Goal: Task Accomplishment & Management: Use online tool/utility

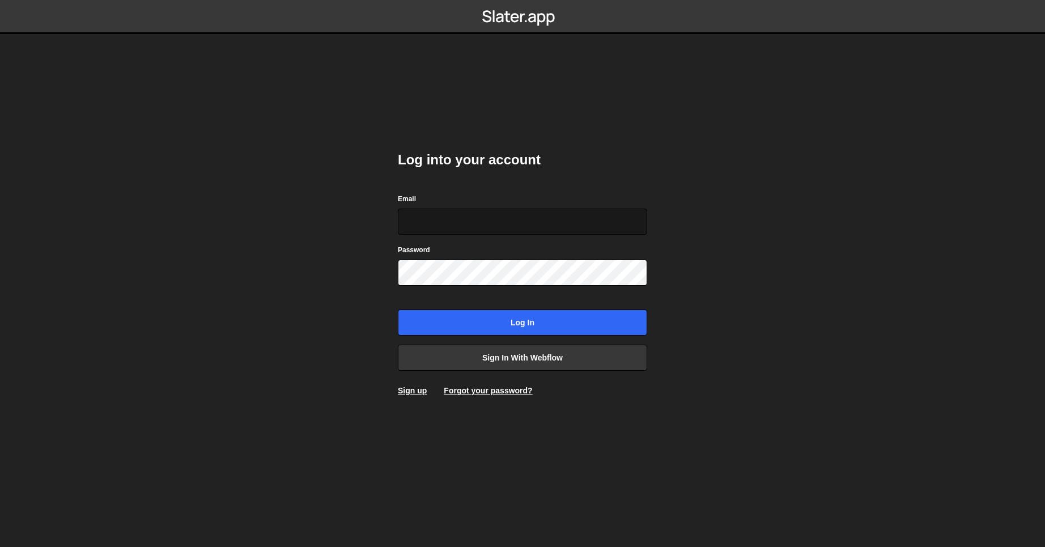
click at [487, 214] on input "Email" at bounding box center [522, 221] width 249 height 26
type input "[EMAIL_ADDRESS][DOMAIN_NAME]"
click at [398, 309] on input "Log in" at bounding box center [522, 322] width 249 height 26
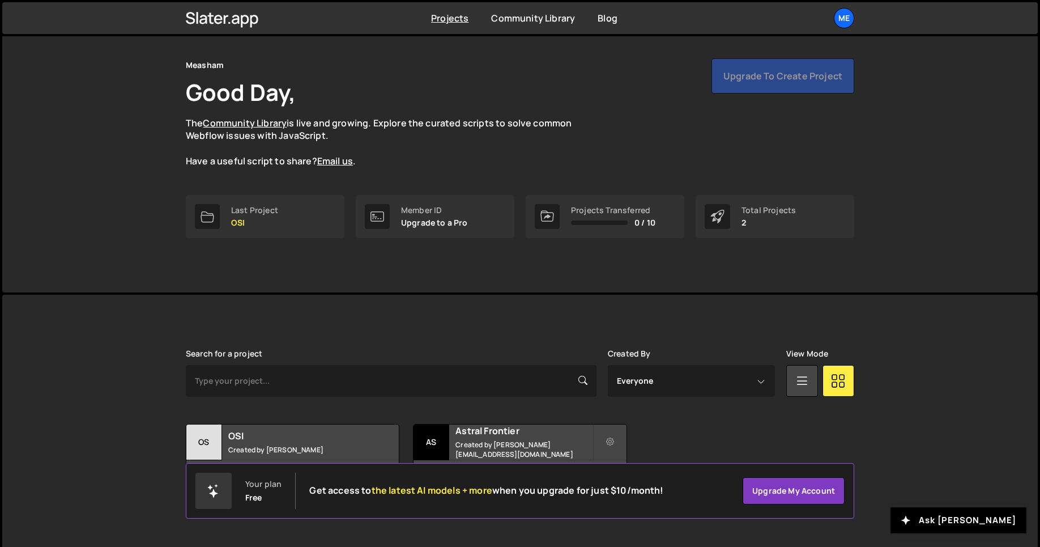
scroll to position [36, 0]
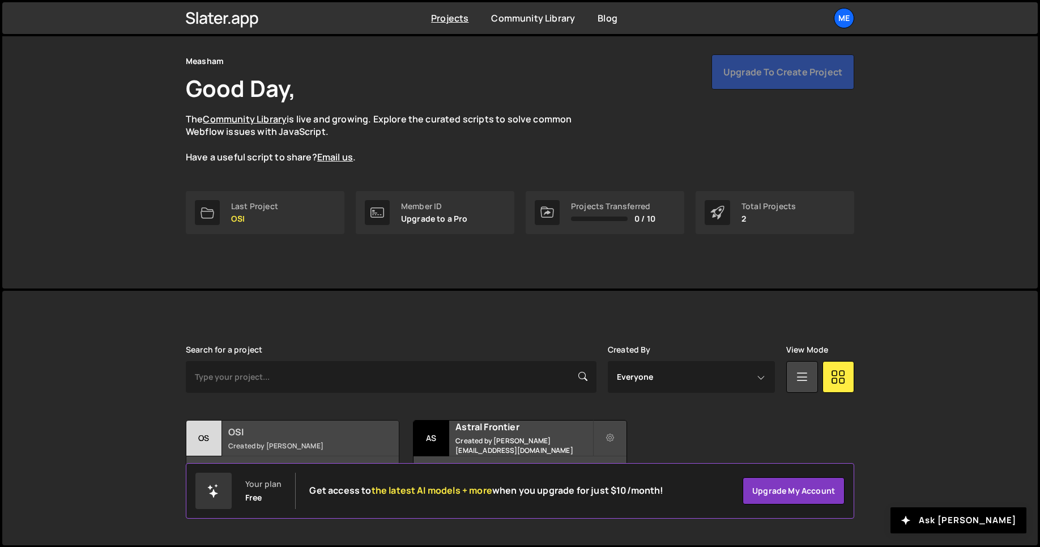
click at [283, 432] on h2 "OSI" at bounding box center [296, 431] width 137 height 12
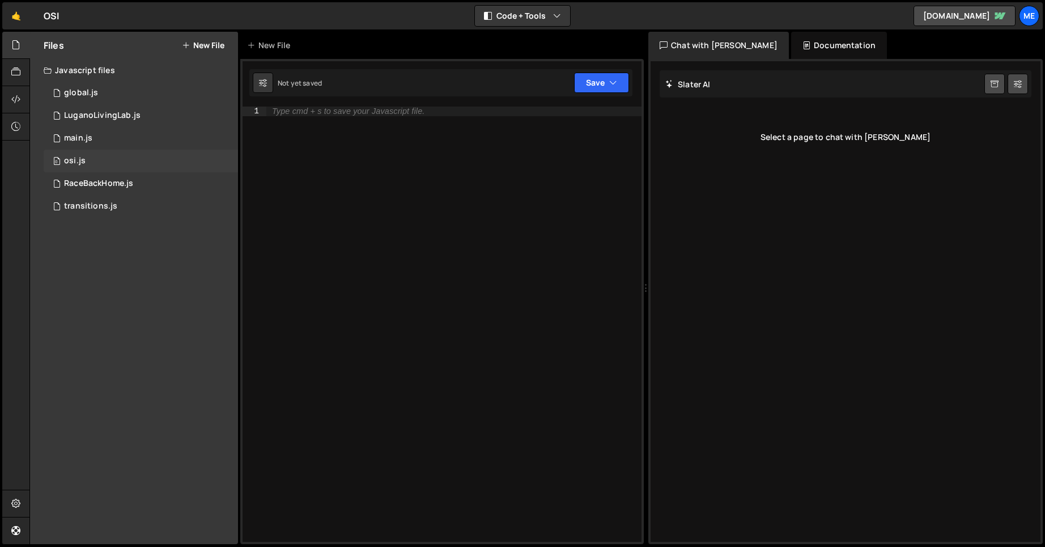
click at [101, 164] on div "0 osi.js 0" at bounding box center [141, 161] width 194 height 23
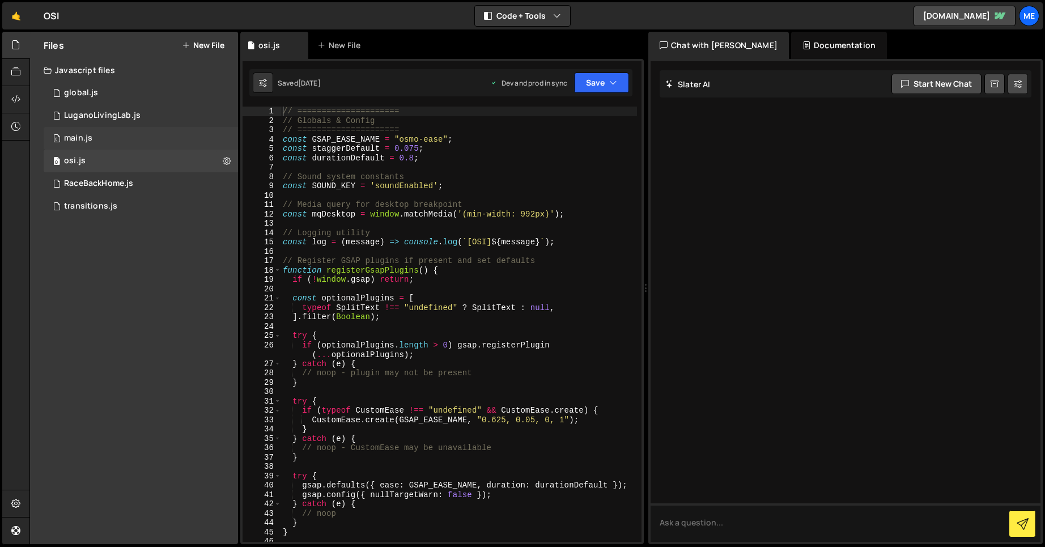
click at [103, 132] on div "0 main.js 0" at bounding box center [141, 138] width 194 height 23
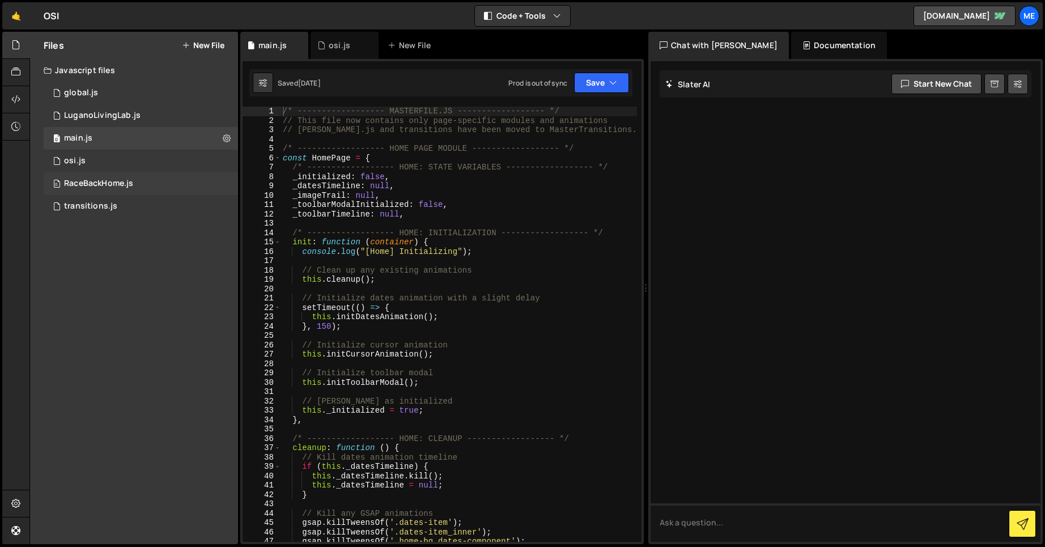
click at [124, 185] on div "RaceBackHome.js" at bounding box center [98, 183] width 69 height 10
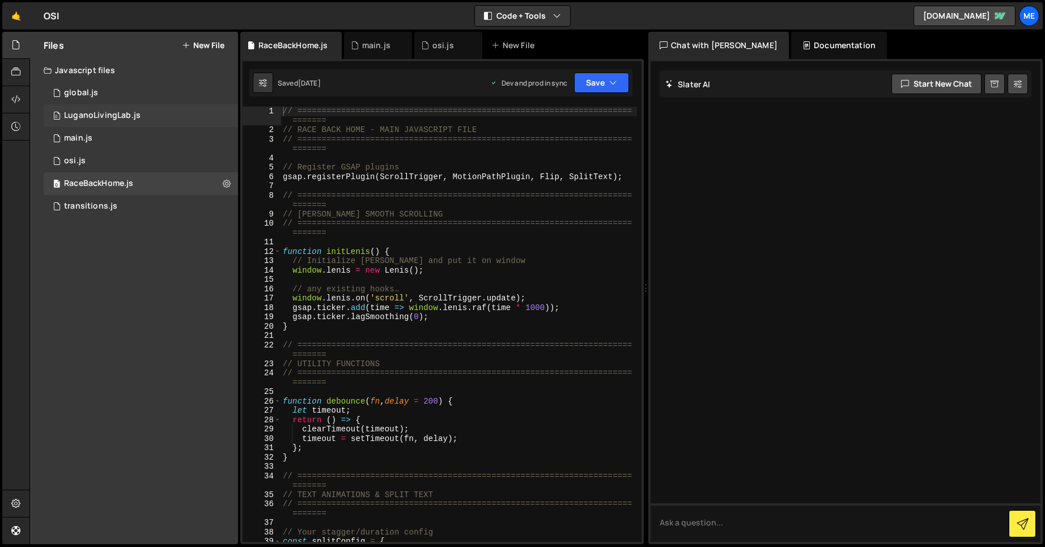
click at [114, 109] on div "0 LuganoLivingLab.js 0" at bounding box center [141, 115] width 194 height 23
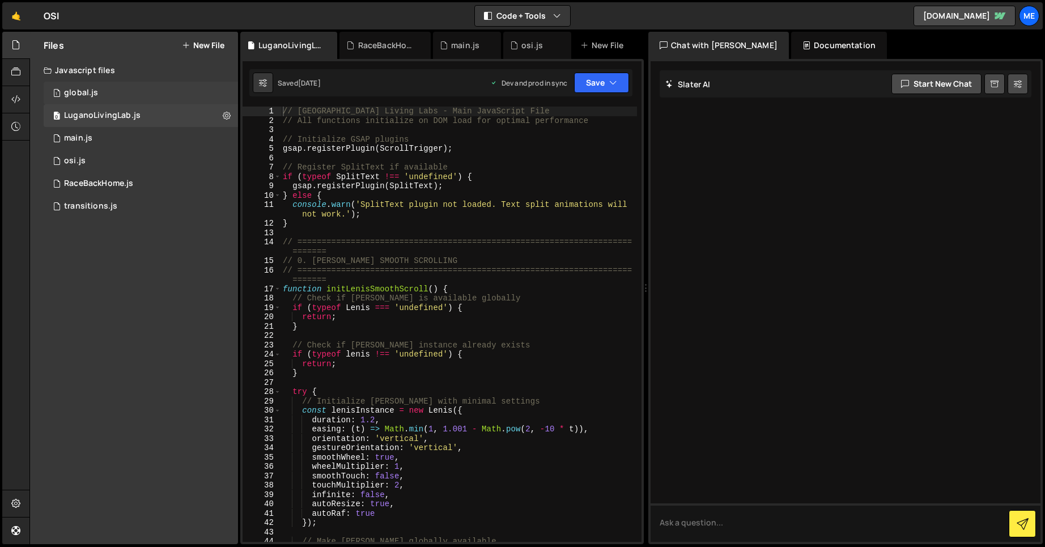
click at [88, 90] on div "global.js" at bounding box center [81, 93] width 34 height 10
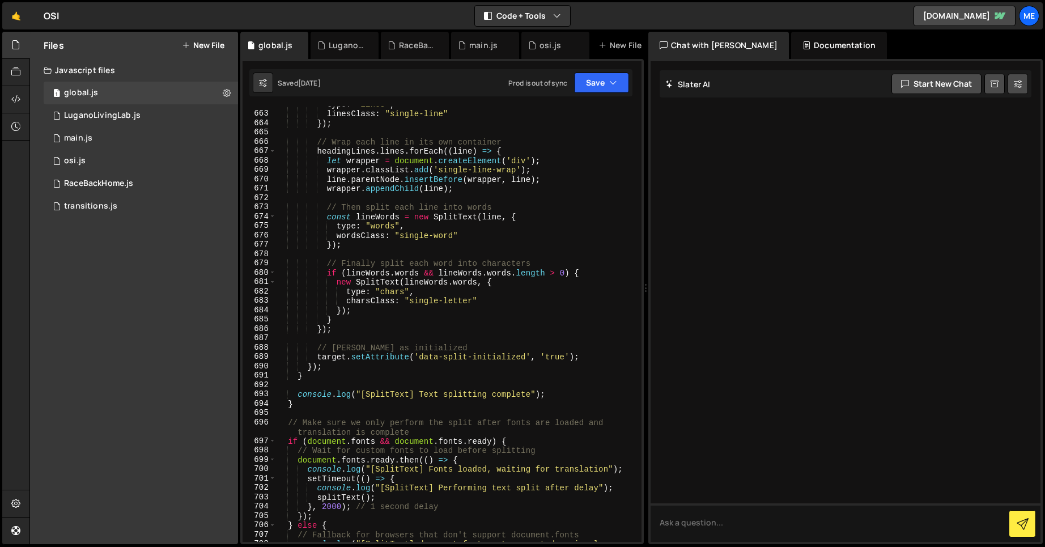
scroll to position [6429, 0]
click at [109, 237] on div "Files New File Javascript files 1 global.js 0 0 LuganoLivingLab.js 0 0 main.js …" at bounding box center [134, 288] width 208 height 512
click at [369, 44] on icon at bounding box center [370, 45] width 8 height 11
click at [401, 45] on icon at bounding box center [403, 45] width 8 height 11
click at [371, 46] on icon at bounding box center [370, 45] width 8 height 11
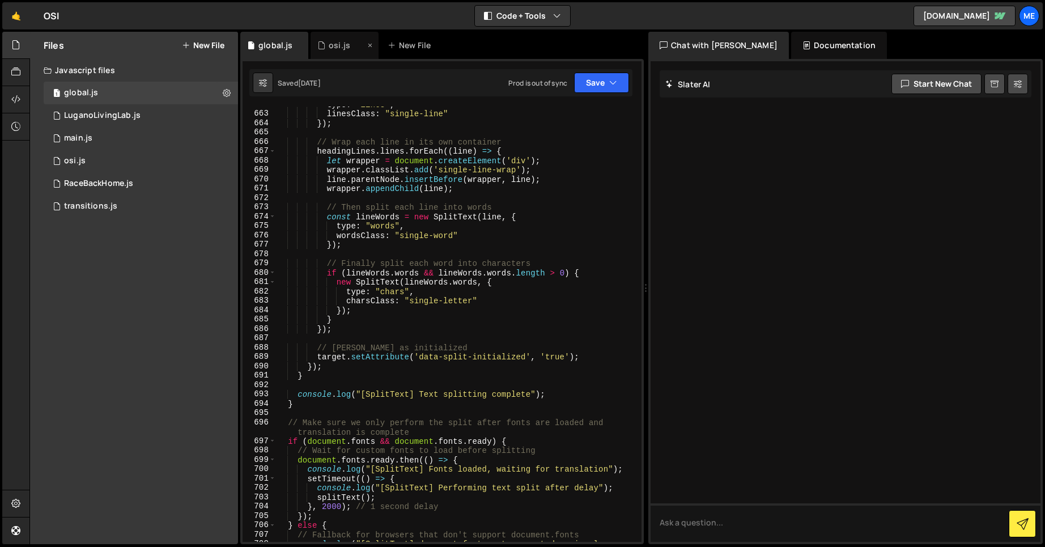
click at [368, 45] on icon at bounding box center [370, 45] width 8 height 11
click at [337, 44] on div "New File" at bounding box center [341, 45] width 48 height 11
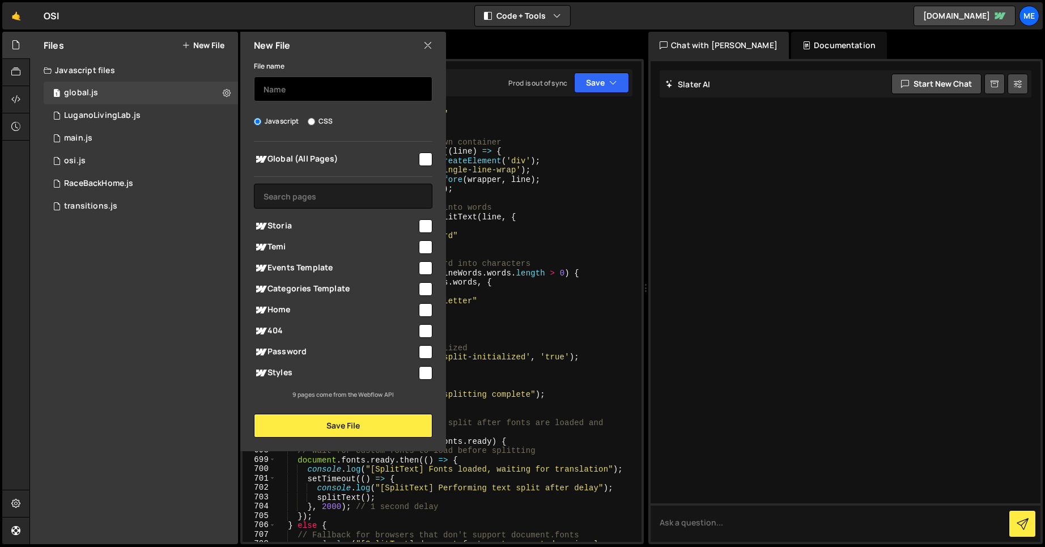
click at [296, 87] on input "text" at bounding box center [343, 88] width 178 height 25
click at [267, 86] on input "centroscultura" at bounding box center [343, 88] width 178 height 25
drag, startPoint x: 295, startPoint y: 89, endPoint x: 304, endPoint y: 92, distance: 10.0
click at [295, 88] on input "Centroscultura" at bounding box center [343, 88] width 178 height 25
type input "CentroScultura"
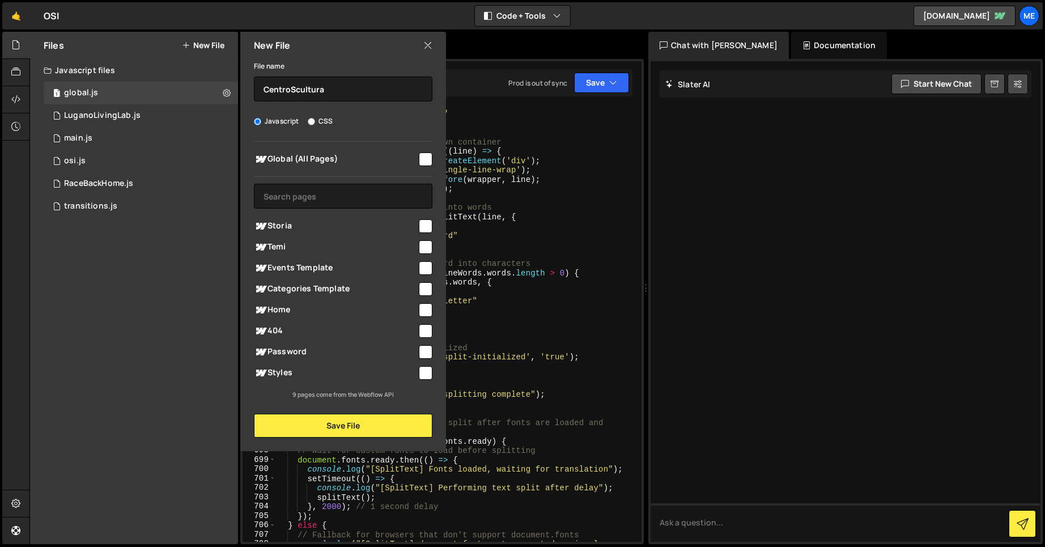
click at [338, 63] on div "File name CentroScultura" at bounding box center [343, 80] width 178 height 42
click at [386, 419] on button "Save File" at bounding box center [343, 426] width 178 height 24
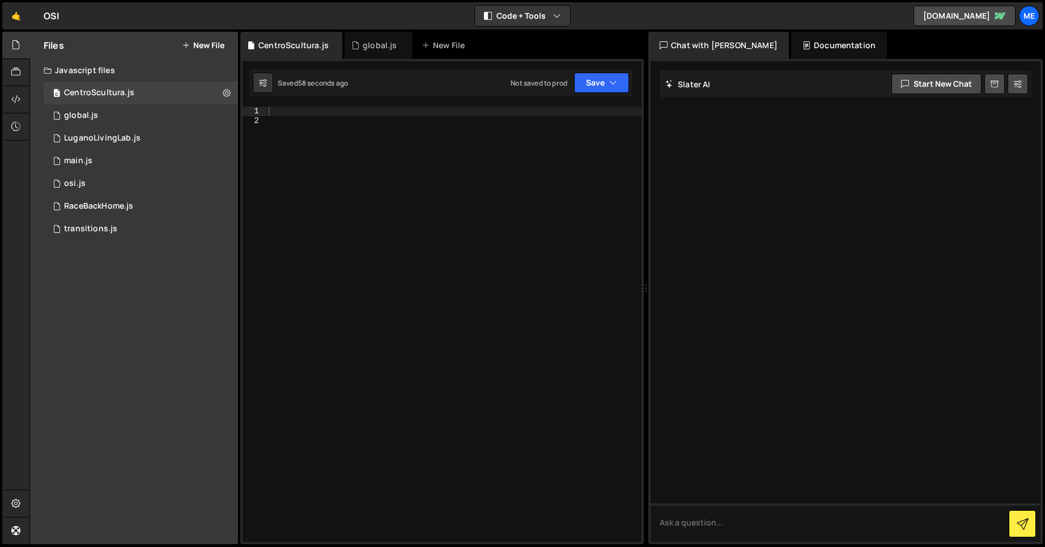
click at [364, 317] on div at bounding box center [453, 334] width 375 height 454
click at [420, 271] on div at bounding box center [453, 334] width 375 height 454
click at [333, 155] on div at bounding box center [453, 334] width 375 height 454
click at [318, 133] on div at bounding box center [453, 334] width 375 height 454
click at [308, 103] on div "1 Type cmd + s to save your Javascript file. הההההההההההההההההההההההההההההההההה…" at bounding box center [441, 301] width 403 height 485
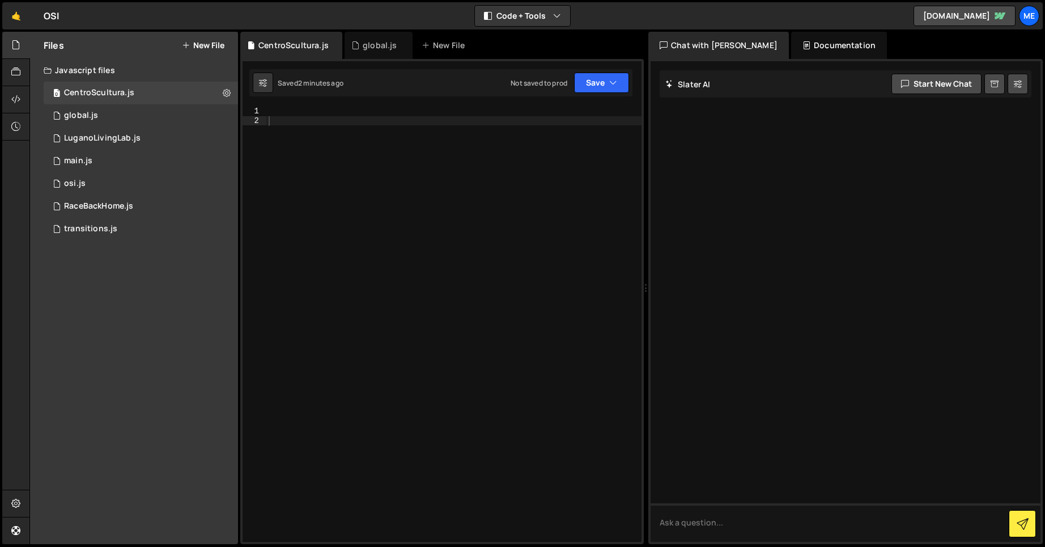
click at [308, 109] on div at bounding box center [453, 334] width 375 height 454
paste textarea "})"
type textarea "})"
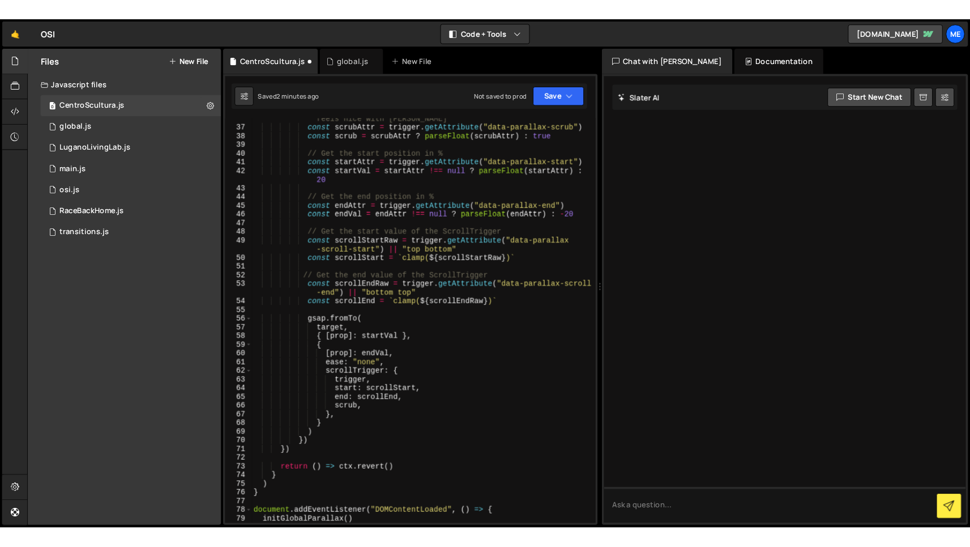
scroll to position [406, 0]
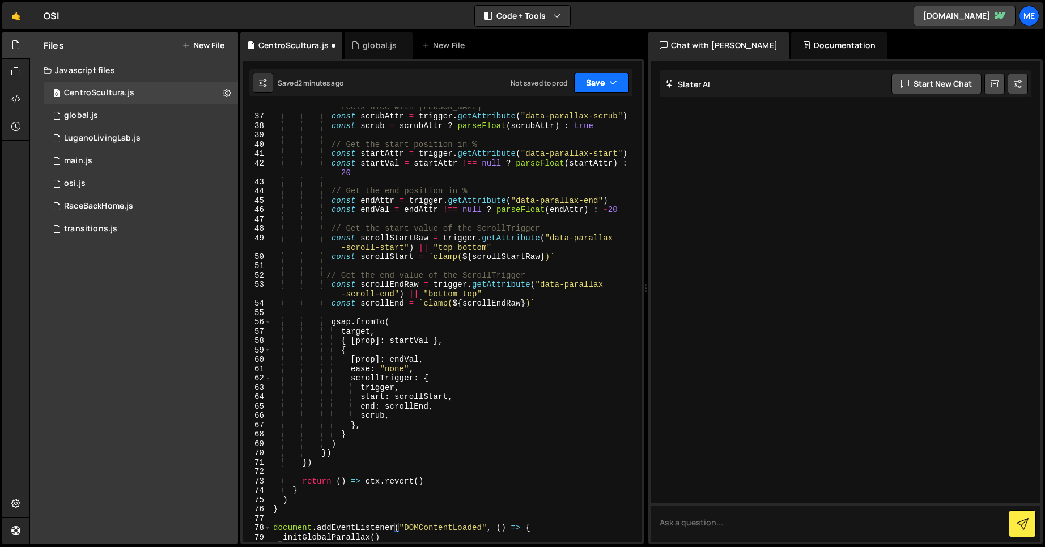
click at [599, 81] on button "Save" at bounding box center [601, 83] width 55 height 20
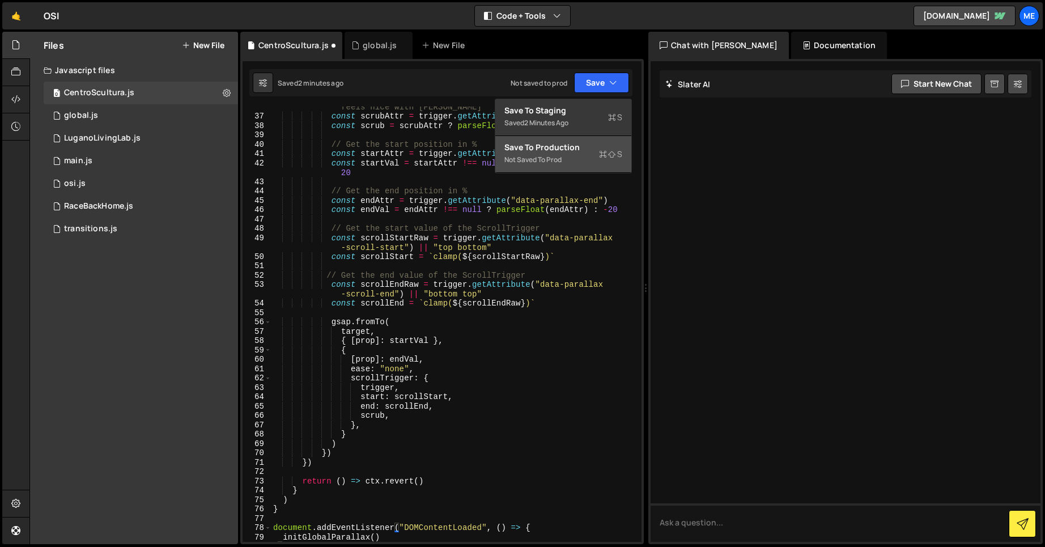
click at [598, 141] on button "Save to Production S Not saved to prod" at bounding box center [563, 154] width 136 height 37
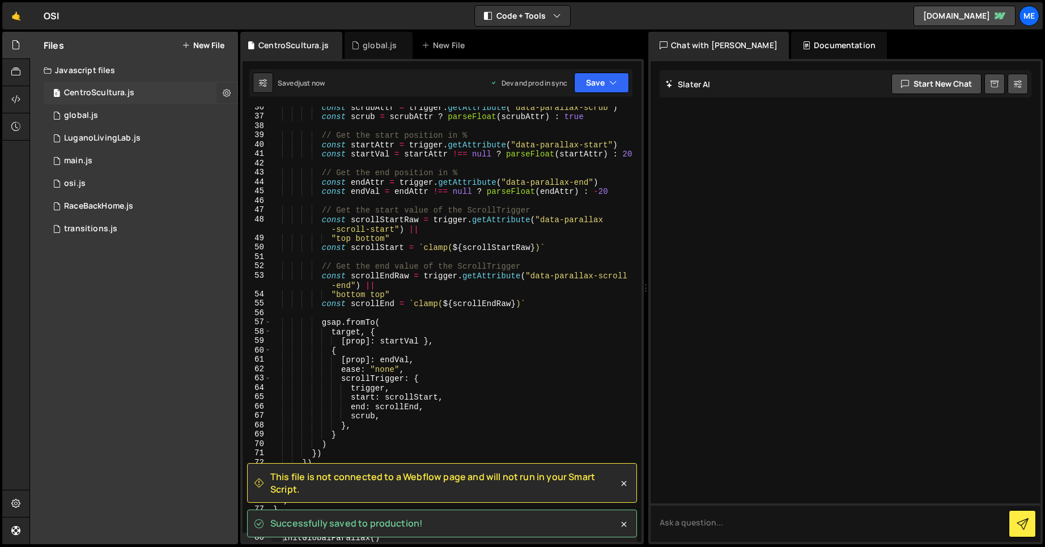
click at [224, 92] on icon at bounding box center [227, 92] width 8 height 11
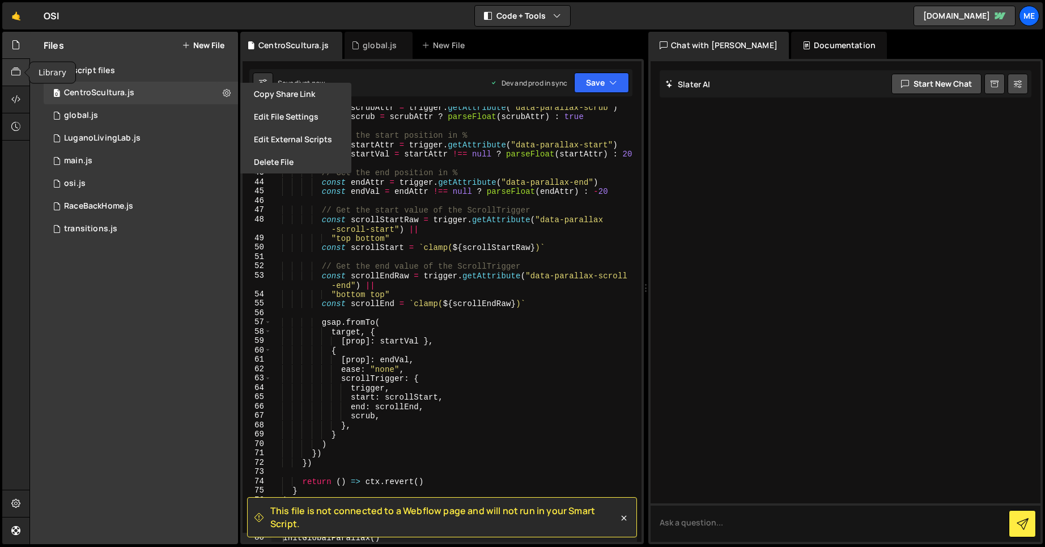
click at [19, 74] on icon at bounding box center [15, 72] width 9 height 12
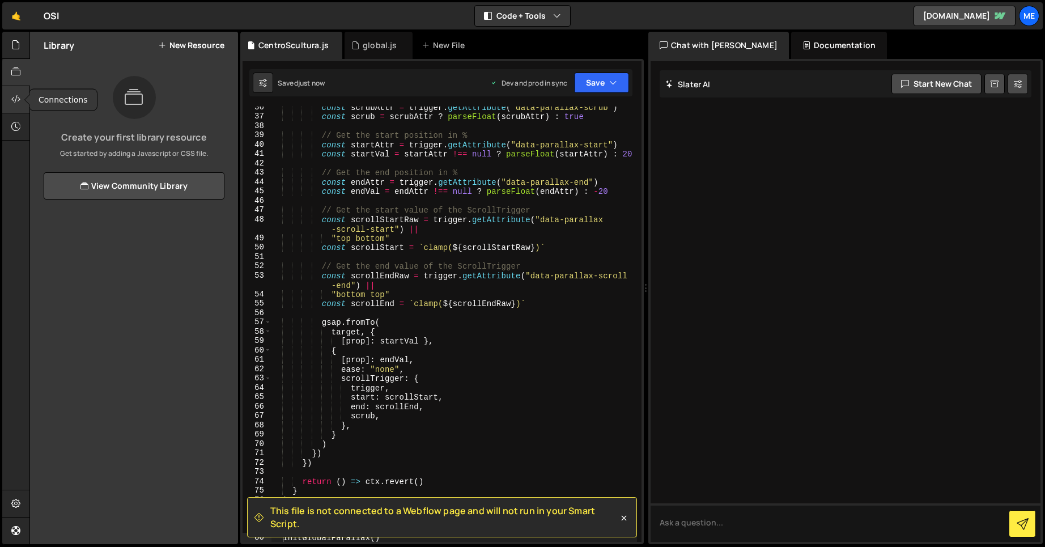
click at [19, 95] on icon at bounding box center [15, 99] width 9 height 12
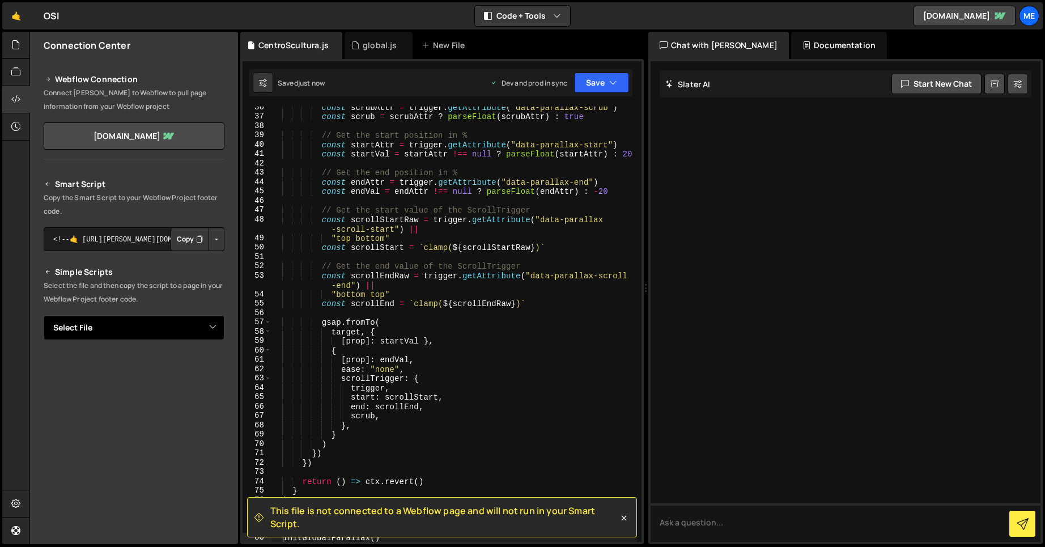
click at [188, 321] on select "Select File global.js LuganoLivingLab.js main.js osi.js RaceBackHome.js transit…" at bounding box center [134, 327] width 181 height 25
select select "48262"
click at [44, 315] on select "Select File global.js LuganoLivingLab.js main.js osi.js RaceBackHome.js transit…" at bounding box center [134, 327] width 181 height 25
click at [179, 367] on button "Copy" at bounding box center [190, 366] width 39 height 24
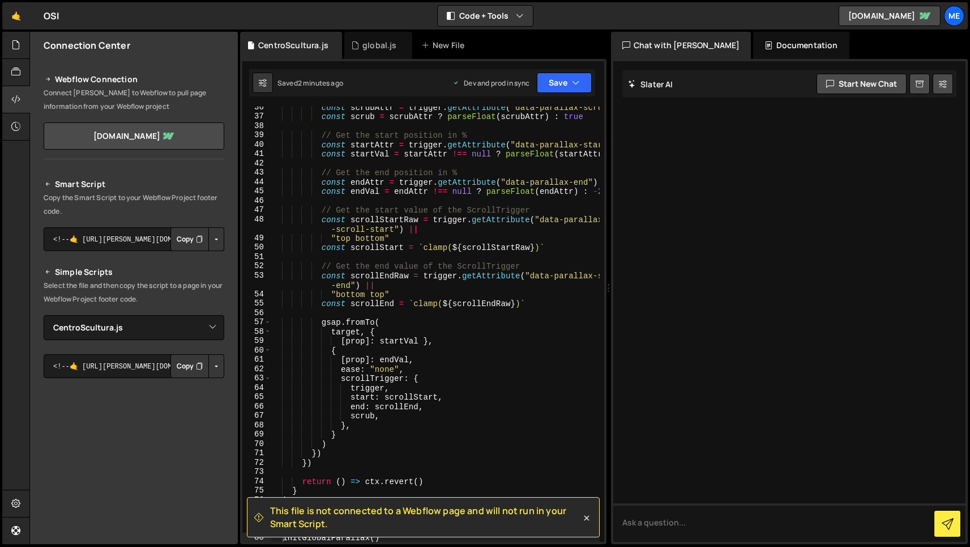
scroll to position [425, 0]
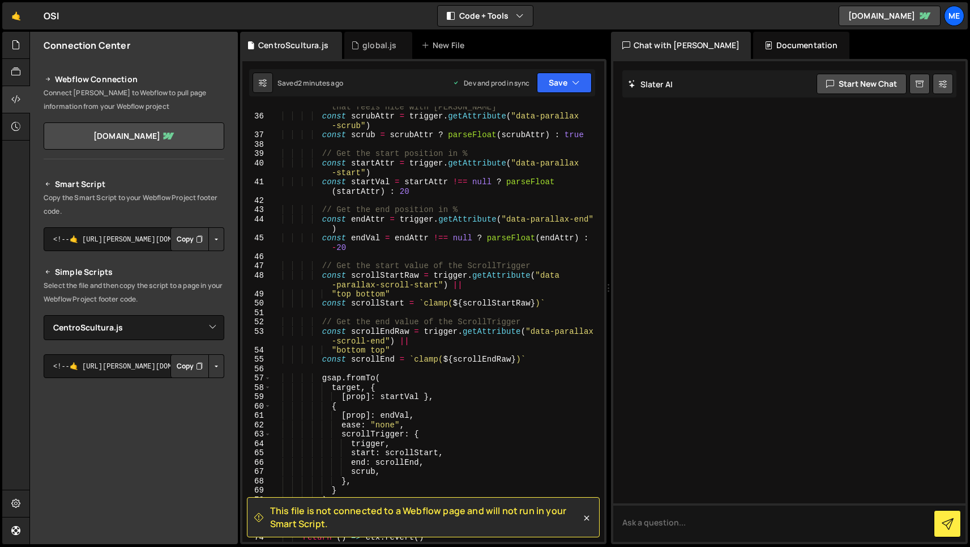
click at [739, 222] on div at bounding box center [790, 301] width 353 height 480
click at [24, 54] on div at bounding box center [16, 45] width 28 height 27
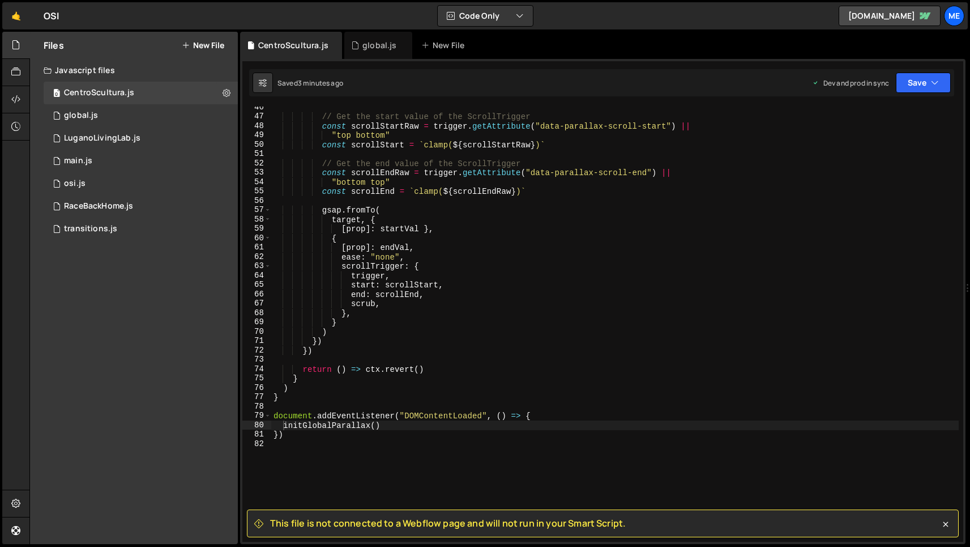
drag, startPoint x: 609, startPoint y: 49, endPoint x: 957, endPoint y: 100, distance: 351.6
click at [957, 100] on div "Files New File Javascript files 0 CentroScultura.js 0 0 global.js 0 0 LuganoLiv…" at bounding box center [499, 288] width 941 height 513
click at [647, 249] on div "// Get the start value of the ScrollTrigger const scrollStartRaw = trigger . ge…" at bounding box center [615, 330] width 688 height 454
click at [446, 325] on div "// Get the start value of the ScrollTrigger const scrollStartRaw = trigger . ge…" at bounding box center [615, 330] width 688 height 454
click at [479, 371] on div "// Get the start value of the ScrollTrigger const scrollStartRaw = trigger . ge…" at bounding box center [615, 330] width 688 height 454
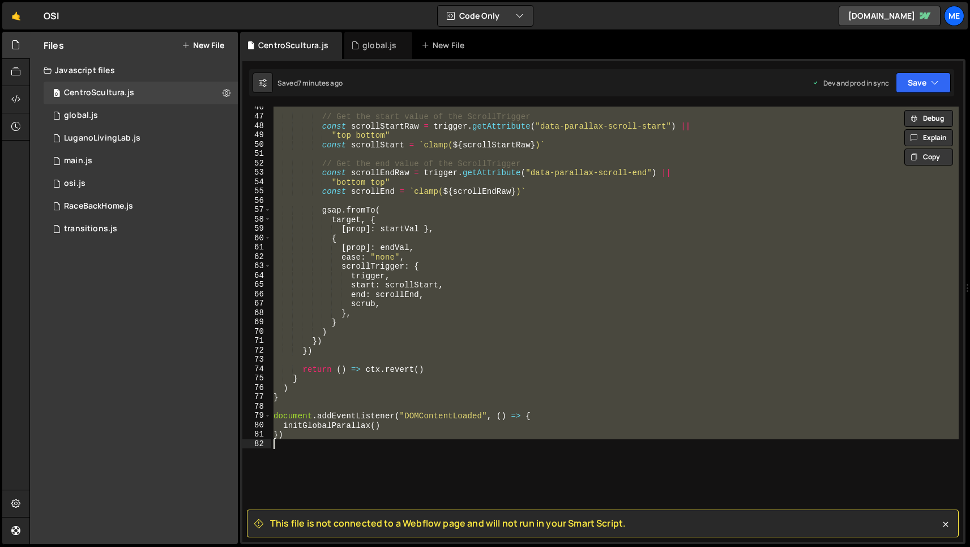
click at [440, 261] on div "// Get the start value of the ScrollTrigger const scrollStartRaw = trigger . ge…" at bounding box center [615, 324] width 688 height 435
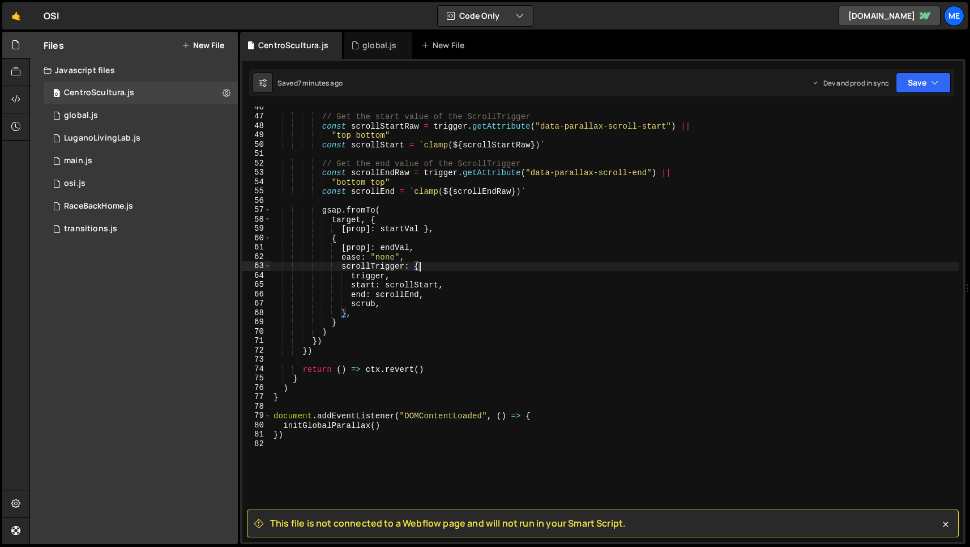
type textarea "})"
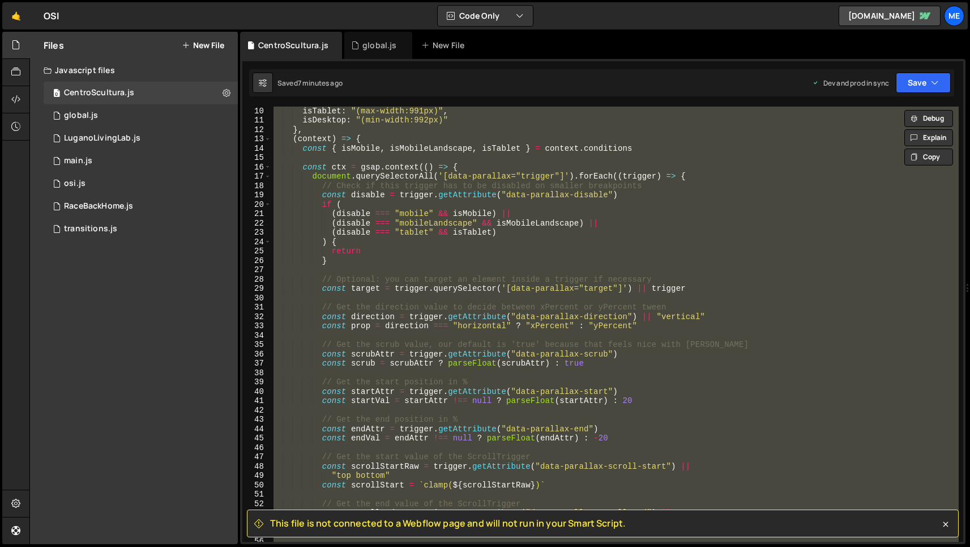
scroll to position [0, 0]
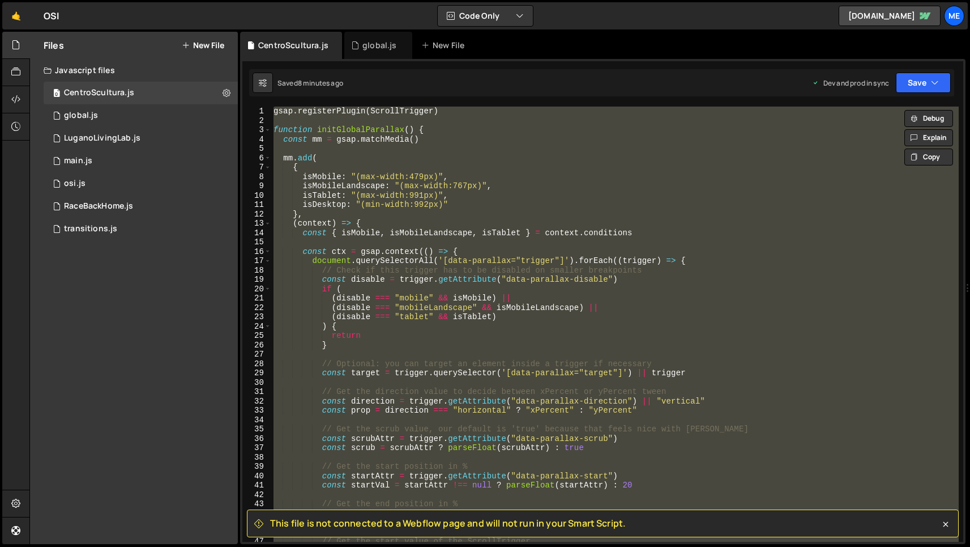
click at [490, 352] on div "gsap . registerPlugin ( ScrollTrigger ) function initGlobalParallax ( ) { const…" at bounding box center [615, 324] width 688 height 435
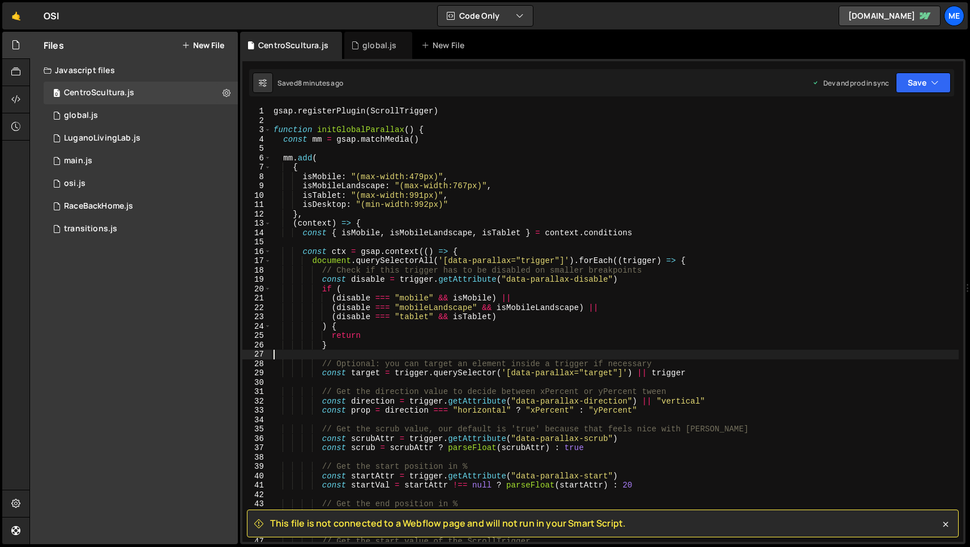
type textarea "})"
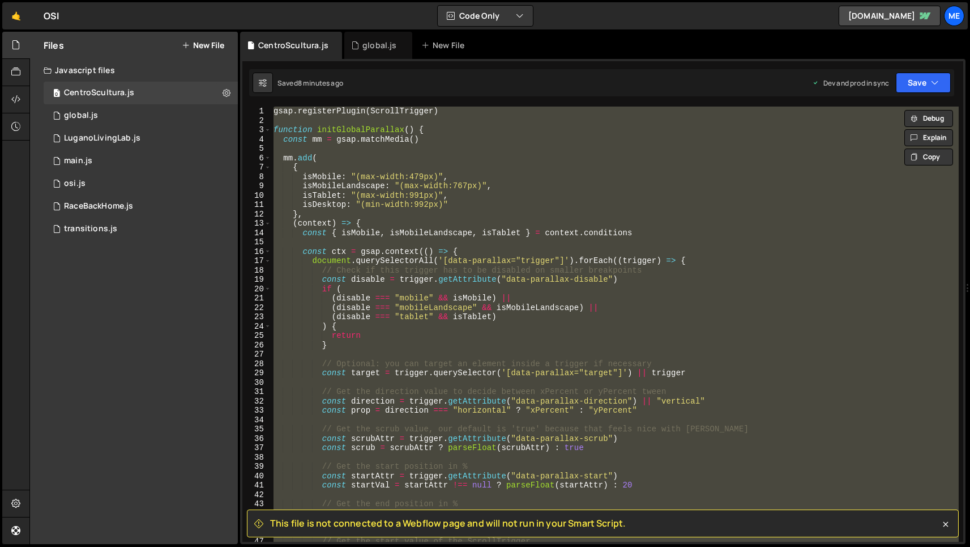
paste textarea
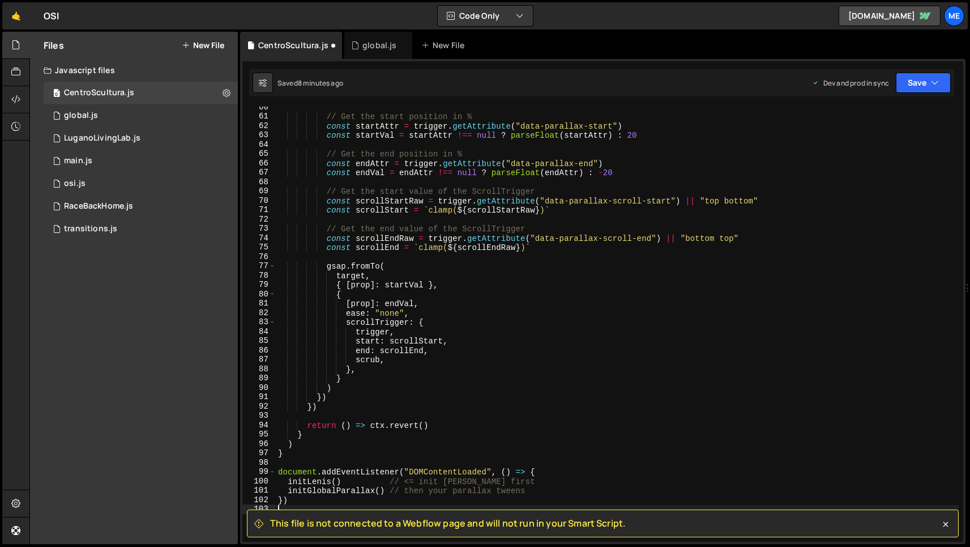
scroll to position [625, 0]
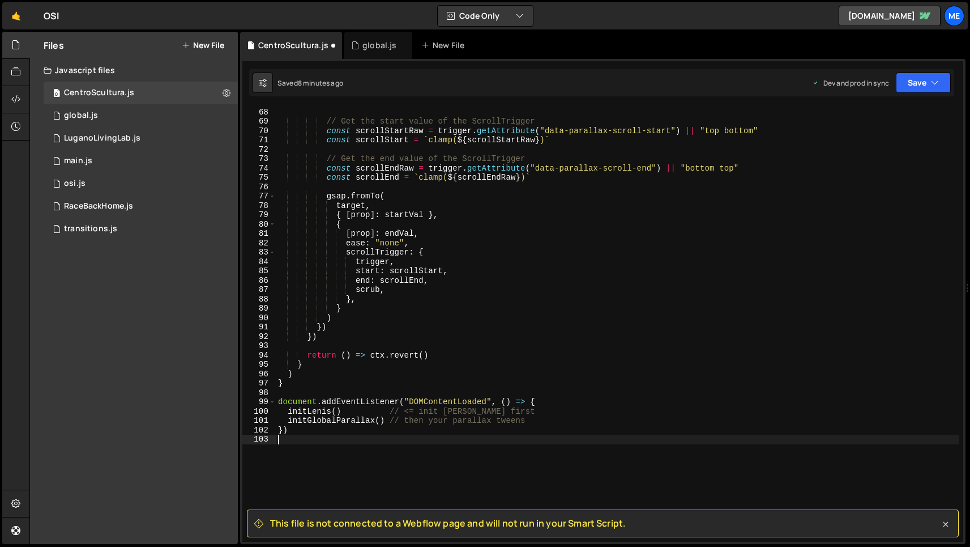
click at [946, 524] on icon at bounding box center [946, 524] width 5 height 5
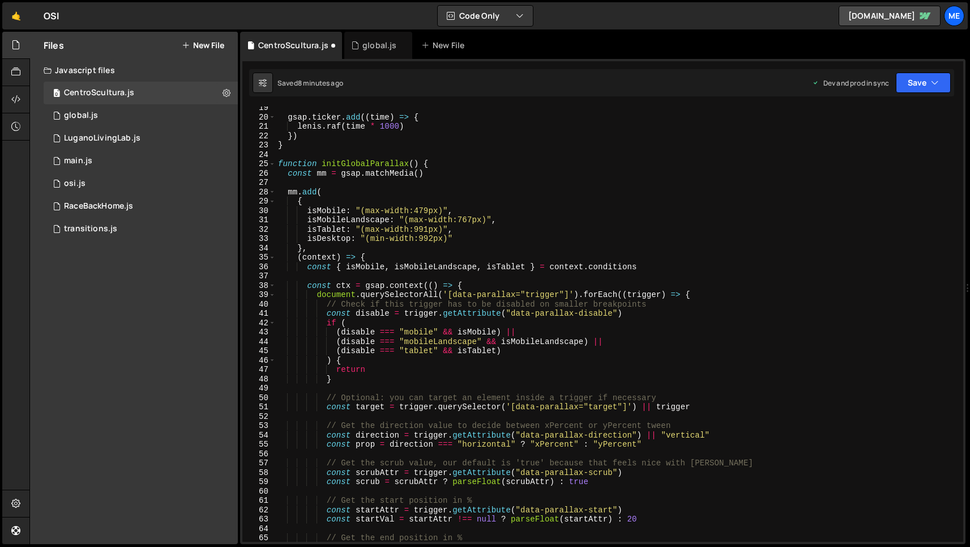
scroll to position [0, 0]
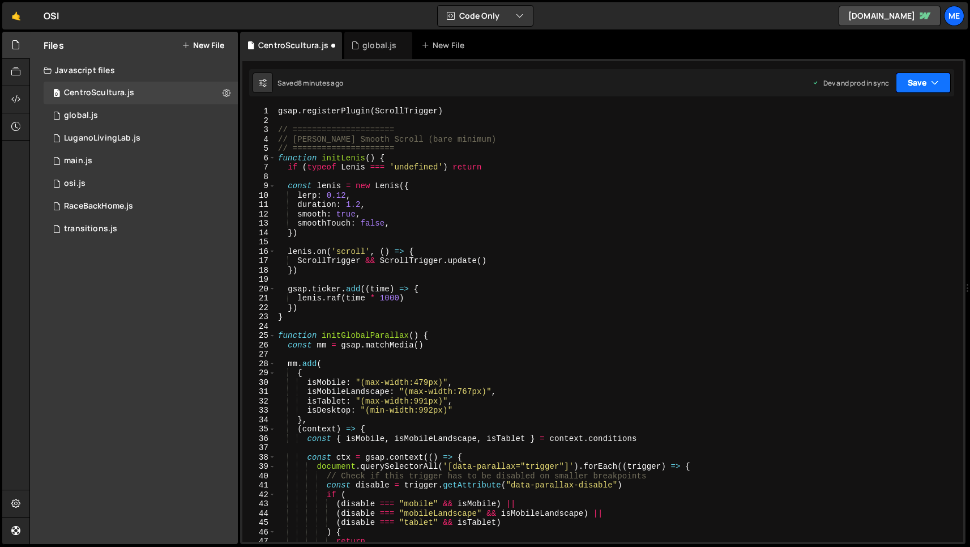
click at [928, 84] on button "Save" at bounding box center [923, 83] width 55 height 20
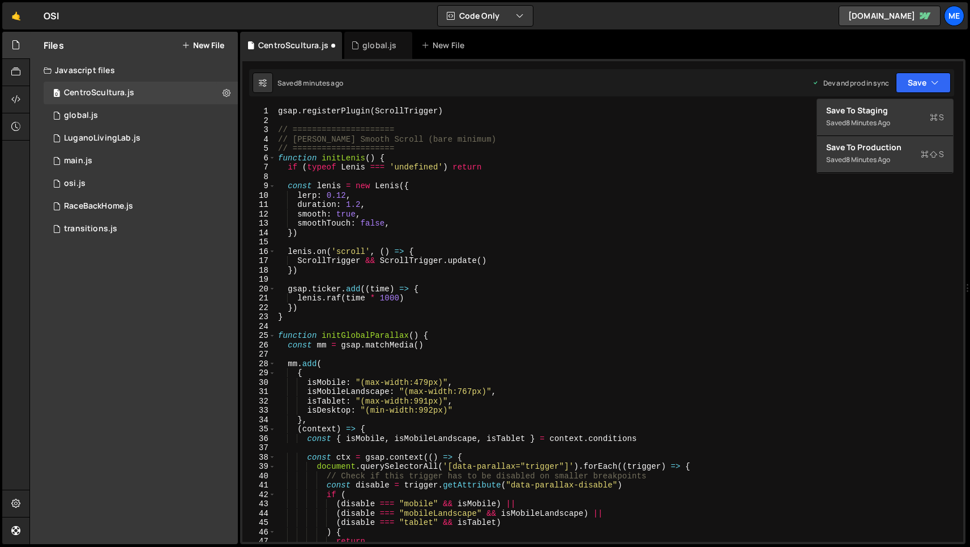
click at [403, 147] on div "gsap . registerPlugin ( ScrollTrigger ) // ===================== // Lenis Smoot…" at bounding box center [617, 334] width 683 height 454
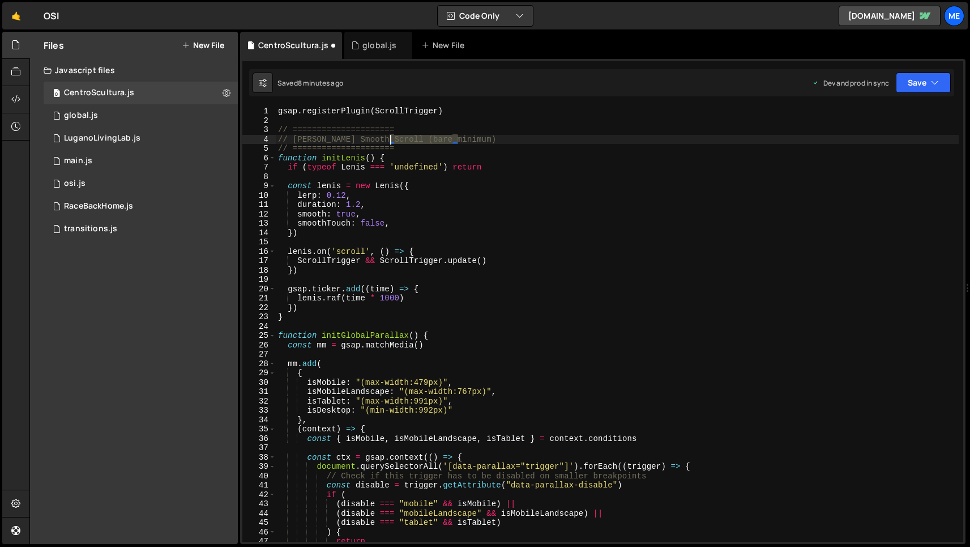
drag, startPoint x: 475, startPoint y: 138, endPoint x: 388, endPoint y: 139, distance: 87.3
click at [388, 139] on div "gsap . registerPlugin ( ScrollTrigger ) // ===================== // Lenis Smoot…" at bounding box center [617, 334] width 683 height 454
type textarea "// Lenis Smooth Scroll"
click at [539, 176] on div "gsap . registerPlugin ( ScrollTrigger ) // ===================== // Lenis Smoot…" at bounding box center [617, 334] width 683 height 454
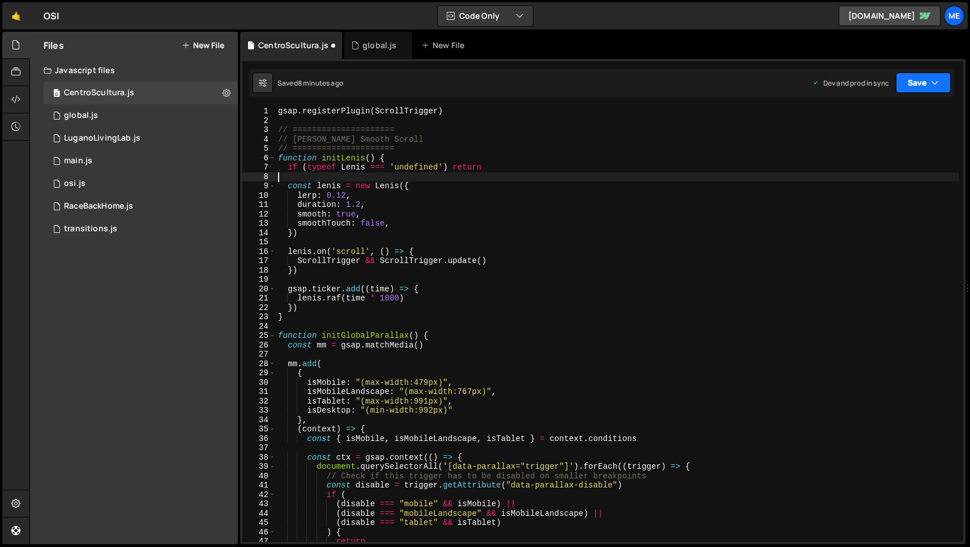
click at [933, 84] on icon "button" at bounding box center [935, 82] width 8 height 11
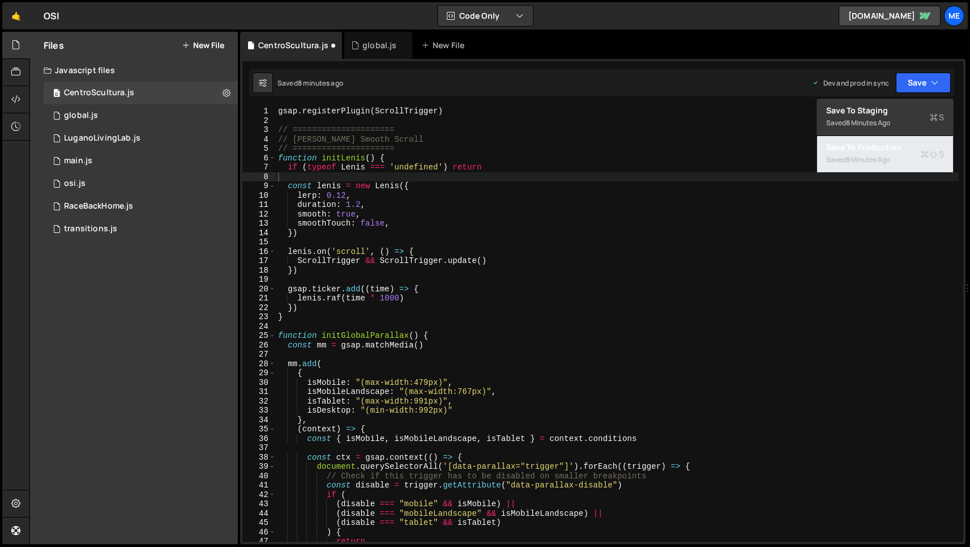
click at [887, 158] on div "8 minutes ago" at bounding box center [868, 160] width 44 height 10
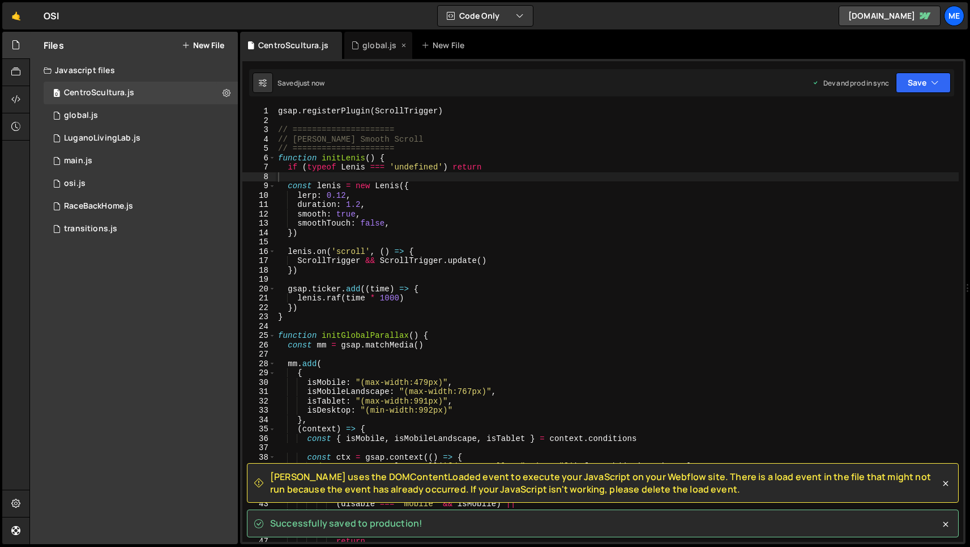
click at [401, 47] on icon at bounding box center [404, 45] width 8 height 11
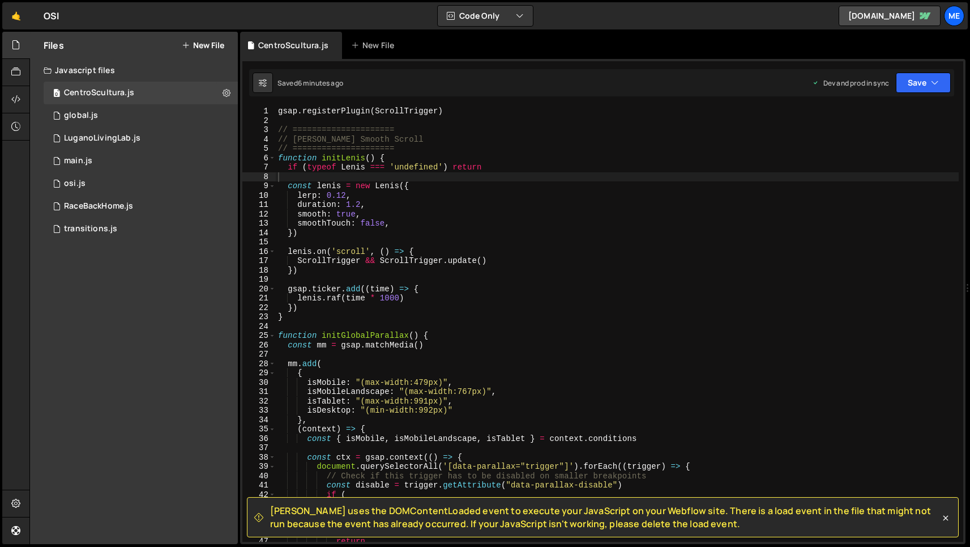
click at [557, 244] on div "gsap . registerPlugin ( ScrollTrigger ) // ===================== // Lenis Smoot…" at bounding box center [617, 334] width 683 height 454
type textarea "})"
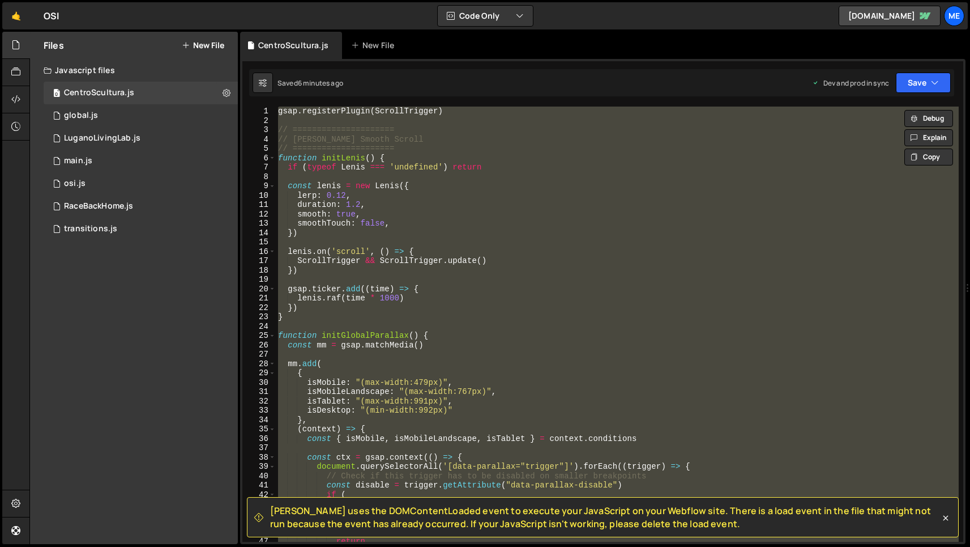
paste textarea
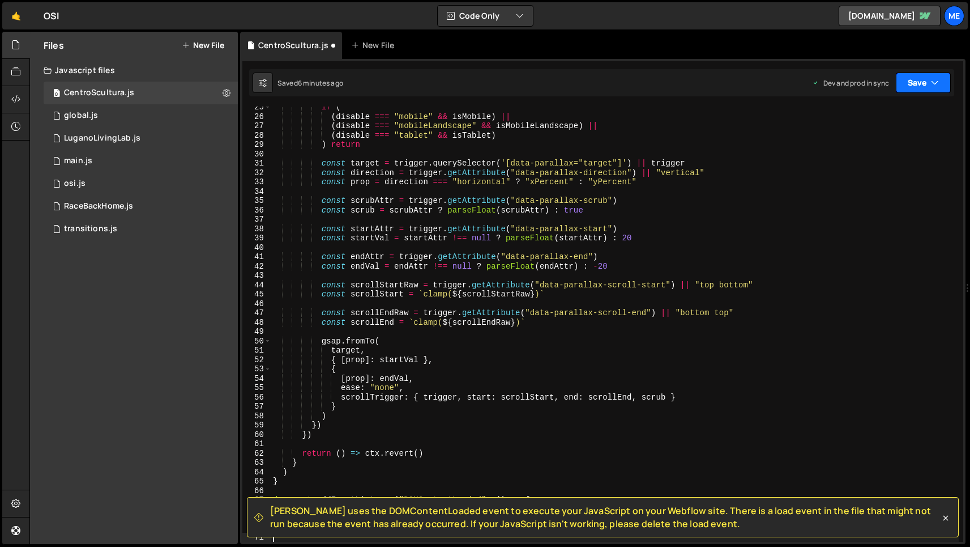
click at [936, 86] on icon "button" at bounding box center [935, 82] width 8 height 11
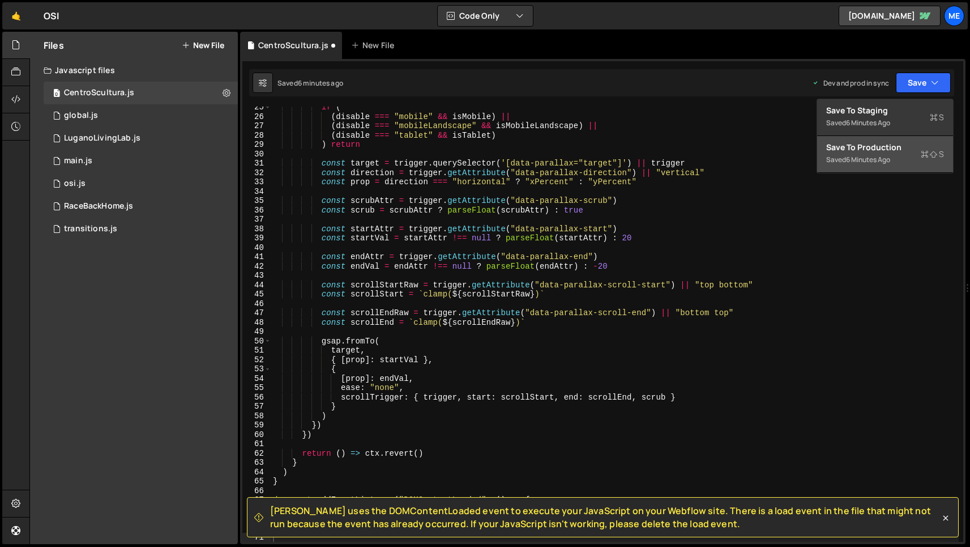
click at [879, 157] on div "6 minutes ago" at bounding box center [868, 160] width 44 height 10
